Goal: Task Accomplishment & Management: Manage account settings

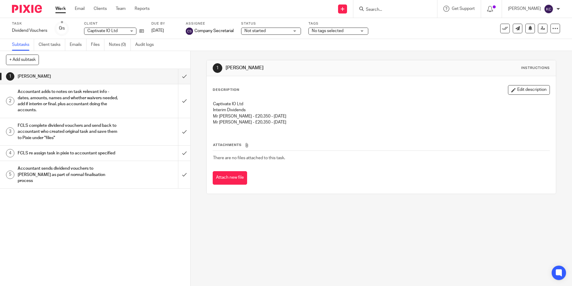
click at [63, 9] on link "Work" at bounding box center [60, 9] width 10 height 6
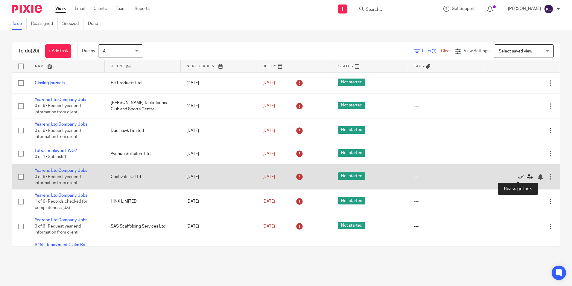
click at [527, 177] on icon at bounding box center [530, 177] width 6 height 6
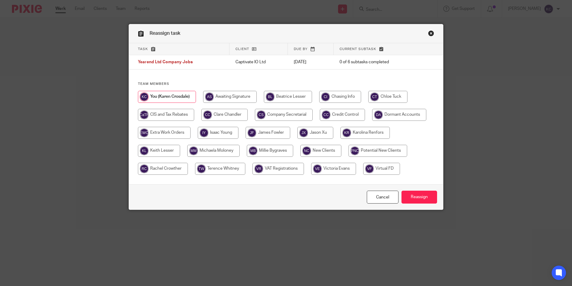
click at [216, 116] on input "radio" at bounding box center [224, 115] width 46 height 12
radio input "true"
click at [415, 196] on input "Reassign" at bounding box center [420, 196] width 36 height 13
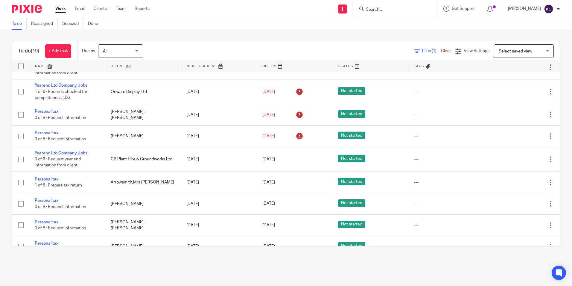
scroll to position [266, 0]
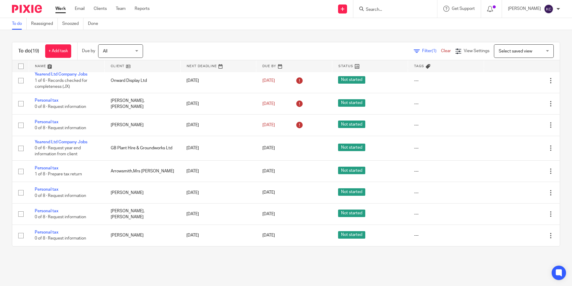
click at [396, 7] on form at bounding box center [398, 8] width 64 height 7
click at [377, 11] on input "Search" at bounding box center [393, 9] width 54 height 5
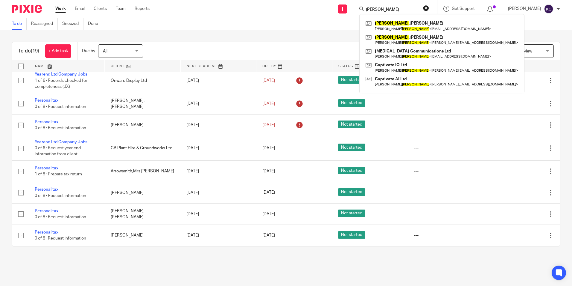
type input "Patterson"
click button "submit" at bounding box center [0, 0] width 0 height 0
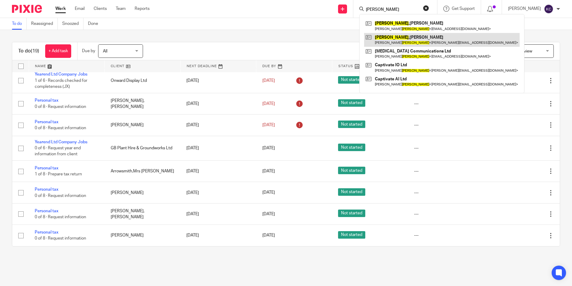
click at [404, 43] on link at bounding box center [442, 40] width 156 height 14
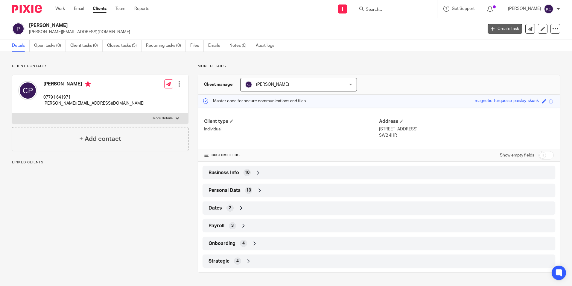
click at [499, 29] on link "Create task" at bounding box center [505, 29] width 35 height 10
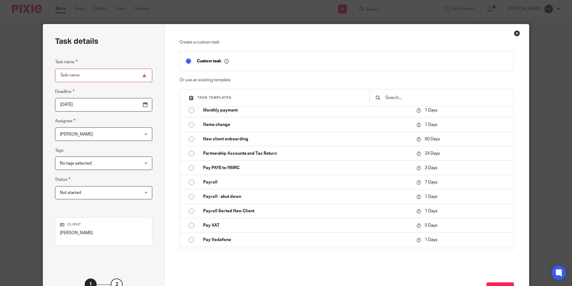
scroll to position [850, 0]
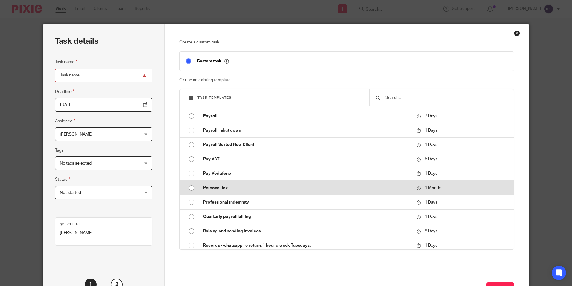
click at [190, 188] on input "radio" at bounding box center [191, 187] width 11 height 11
type input "2025-10-15"
type input "Personal tax"
checkbox input "false"
radio input "false"
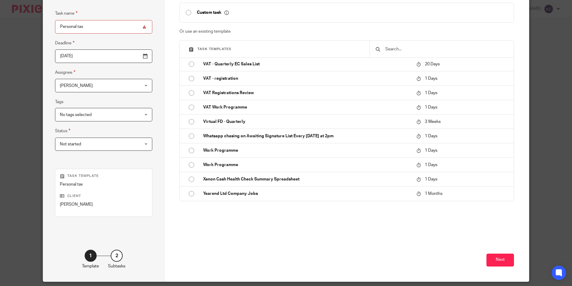
scroll to position [55, 0]
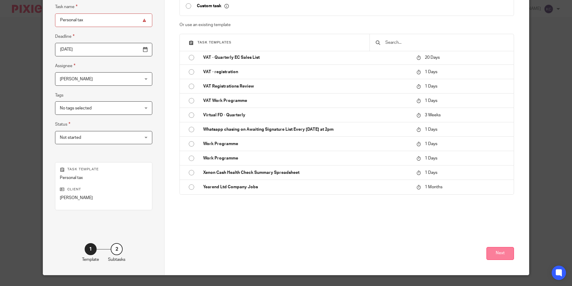
click at [490, 255] on button "Next" at bounding box center [501, 253] width 28 height 13
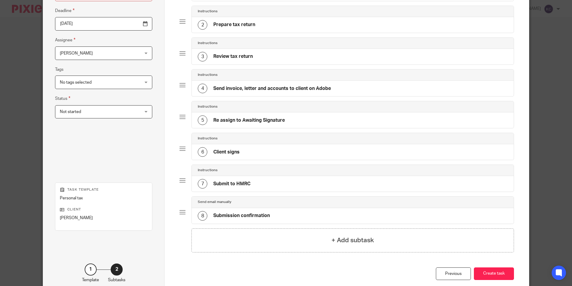
scroll to position [114, 0]
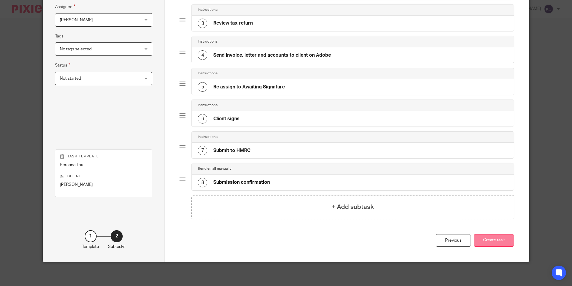
click at [496, 242] on button "Create task" at bounding box center [494, 240] width 40 height 13
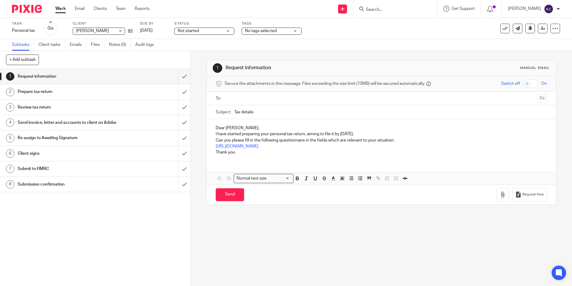
click at [59, 7] on link "Work" at bounding box center [60, 9] width 10 height 6
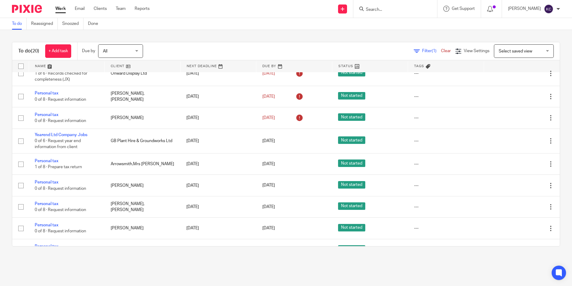
scroll to position [287, 0]
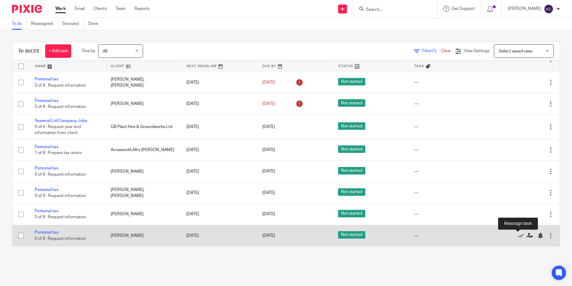
click at [527, 235] on icon at bounding box center [530, 235] width 6 height 6
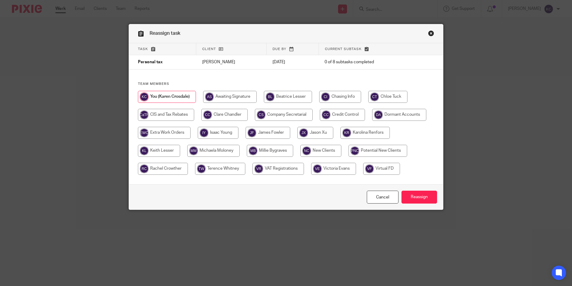
click at [216, 115] on input "radio" at bounding box center [224, 115] width 46 height 12
radio input "true"
click at [417, 196] on input "Reassign" at bounding box center [420, 196] width 36 height 13
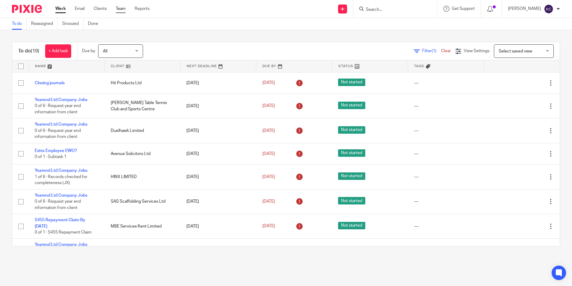
click at [123, 9] on link "Team" at bounding box center [121, 9] width 10 height 6
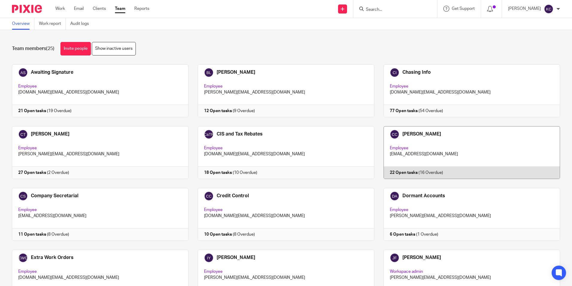
click at [408, 147] on link at bounding box center [468, 152] width 186 height 53
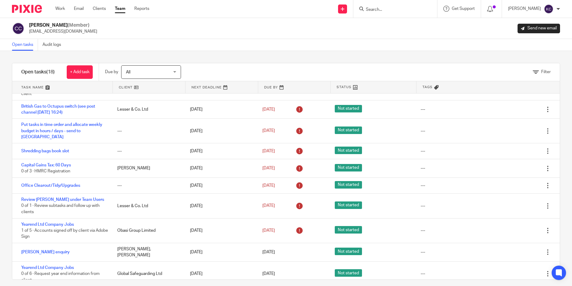
scroll to position [90, 0]
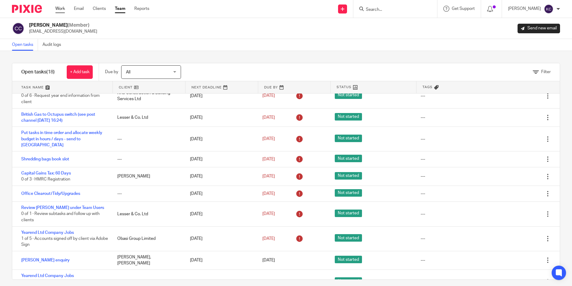
click at [60, 8] on link "Work" at bounding box center [60, 9] width 10 height 6
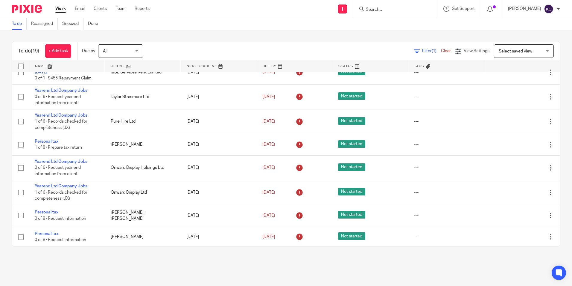
scroll to position [158, 0]
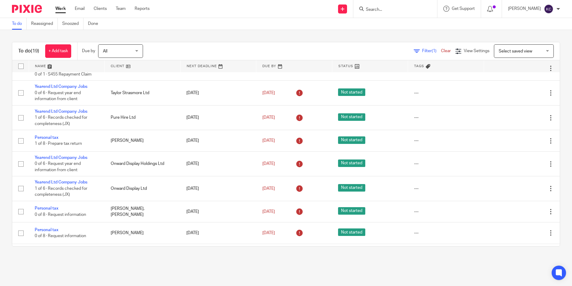
click at [394, 9] on input "Search" at bounding box center [393, 9] width 54 height 5
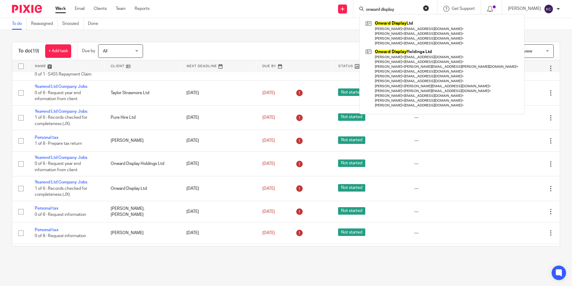
type input "onward display"
click button "submit" at bounding box center [0, 0] width 0 height 0
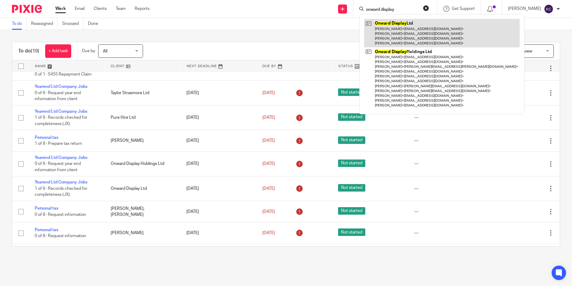
click at [404, 32] on link at bounding box center [442, 33] width 156 height 28
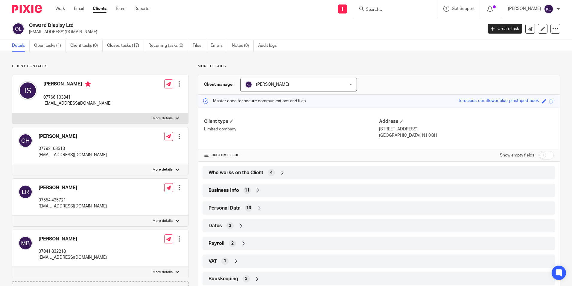
click at [227, 190] on span "Business Info" at bounding box center [224, 190] width 31 height 6
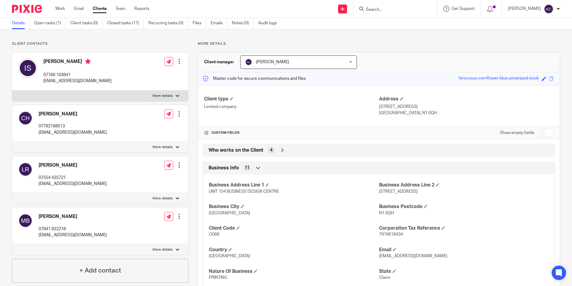
scroll to position [10, 0]
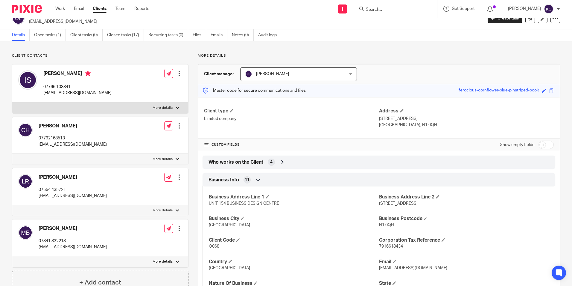
click at [392, 10] on input "Search" at bounding box center [393, 9] width 54 height 5
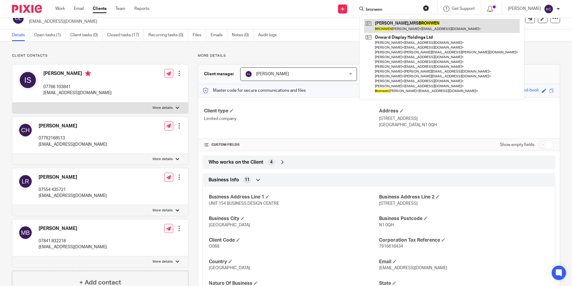
type input "bronwen"
click at [393, 25] on link at bounding box center [442, 26] width 156 height 14
click at [408, 25] on link at bounding box center [442, 26] width 156 height 14
